Goal: Information Seeking & Learning: Understand process/instructions

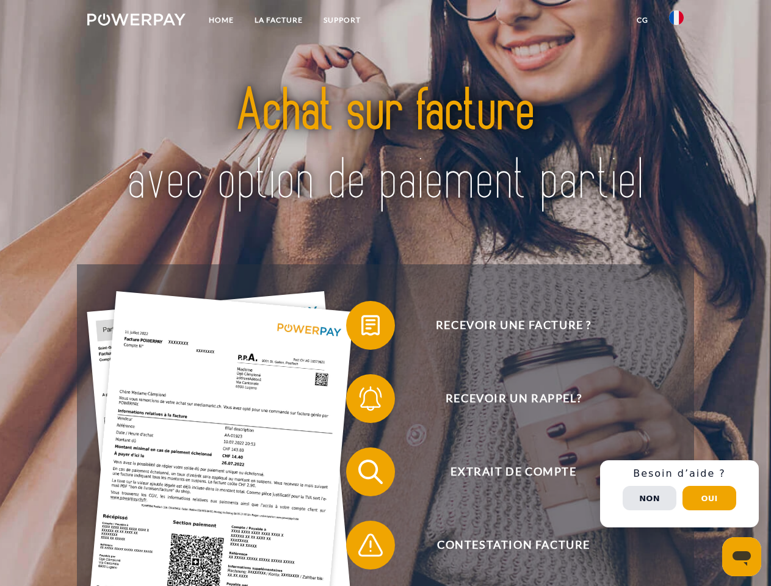
click at [136, 21] on img at bounding box center [136, 19] width 98 height 12
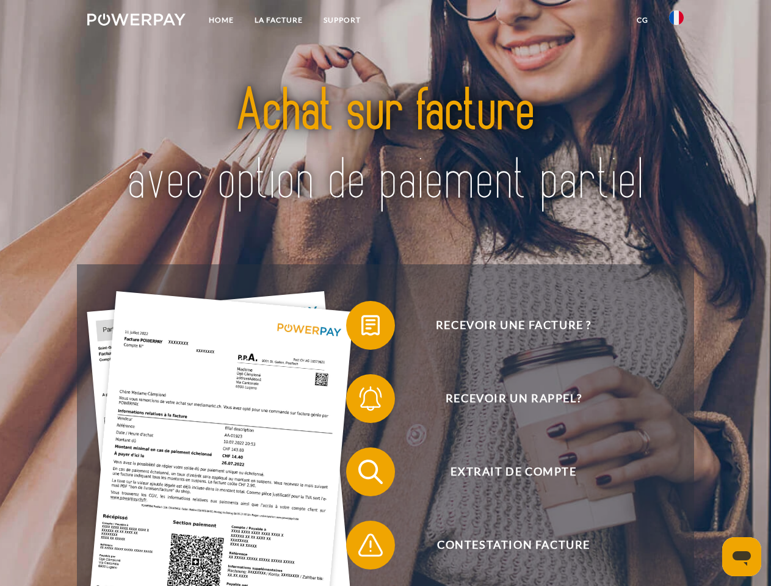
click at [676, 21] on img at bounding box center [676, 17] width 15 height 15
click at [642, 20] on link "CG" at bounding box center [642, 20] width 32 height 22
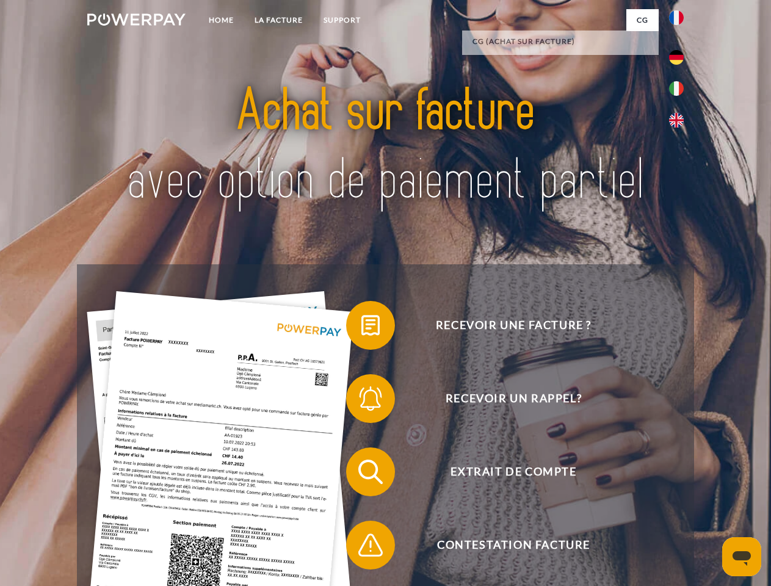
click at [361, 328] on span at bounding box center [352, 325] width 61 height 61
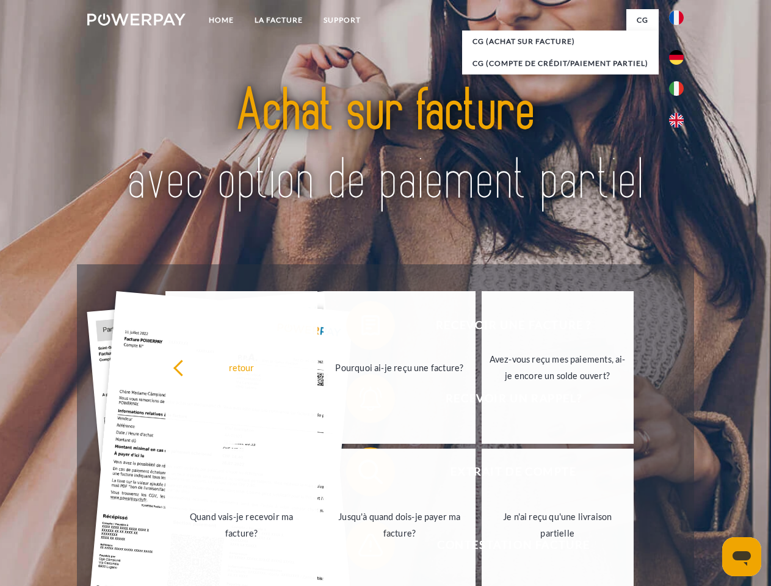
click at [361, 474] on link "Jusqu'à quand dois-je payer ma facture?" at bounding box center [399, 525] width 152 height 153
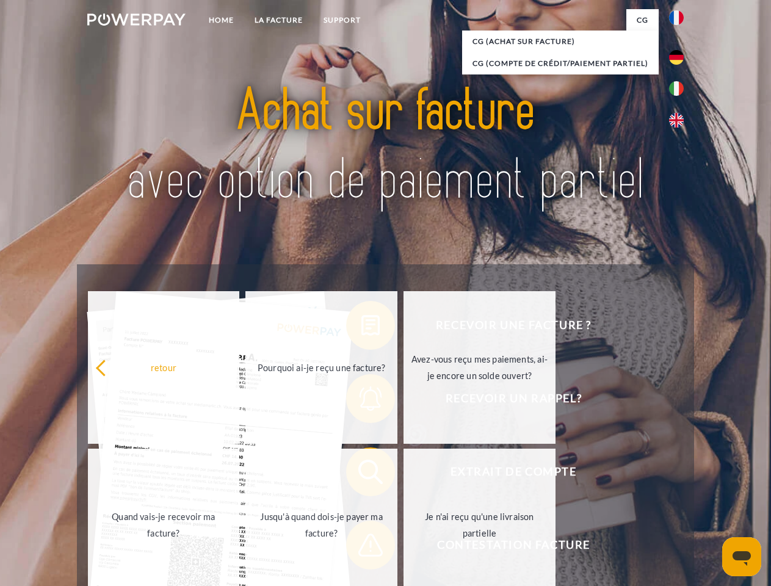
click at [361, 547] on span at bounding box center [352, 545] width 61 height 61
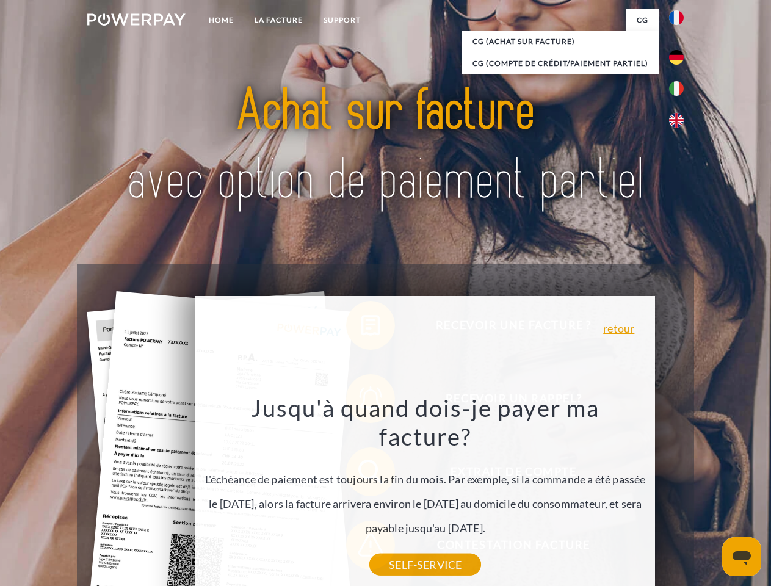
click at [679, 494] on div "Recevoir une facture ? Recevoir un rappel? Extrait de compte retour" at bounding box center [385, 508] width 616 height 488
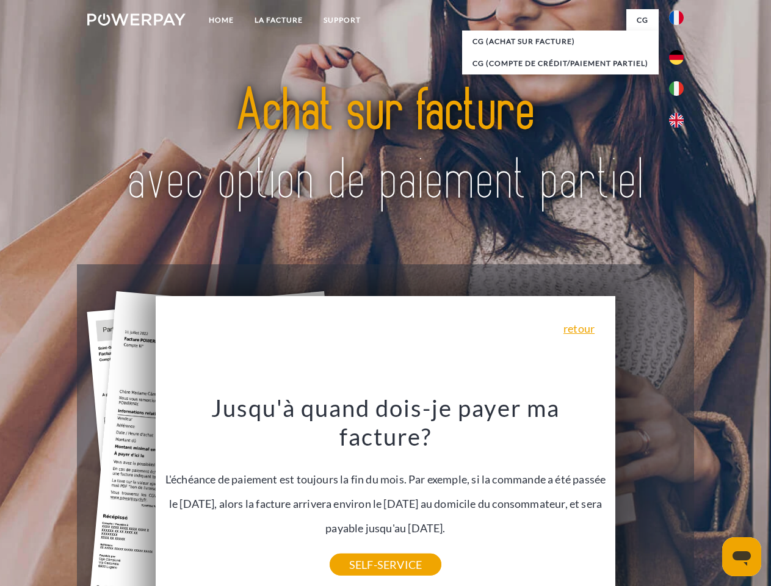
click at [649, 496] on span "Extrait de compte" at bounding box center [513, 471] width 299 height 49
click at [709, 498] on header "Home LA FACTURE Support" at bounding box center [385, 421] width 771 height 843
